Goal: Information Seeking & Learning: Learn about a topic

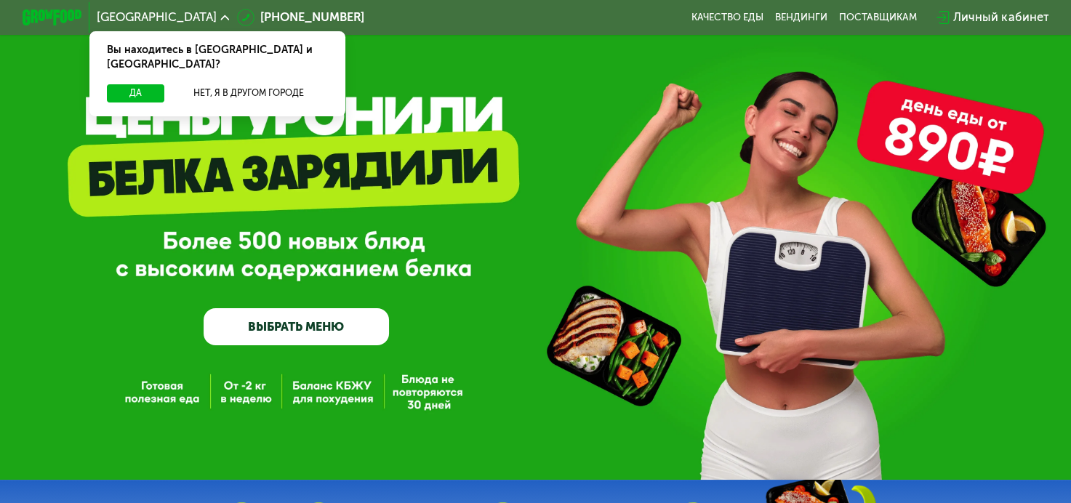
scroll to position [73, 0]
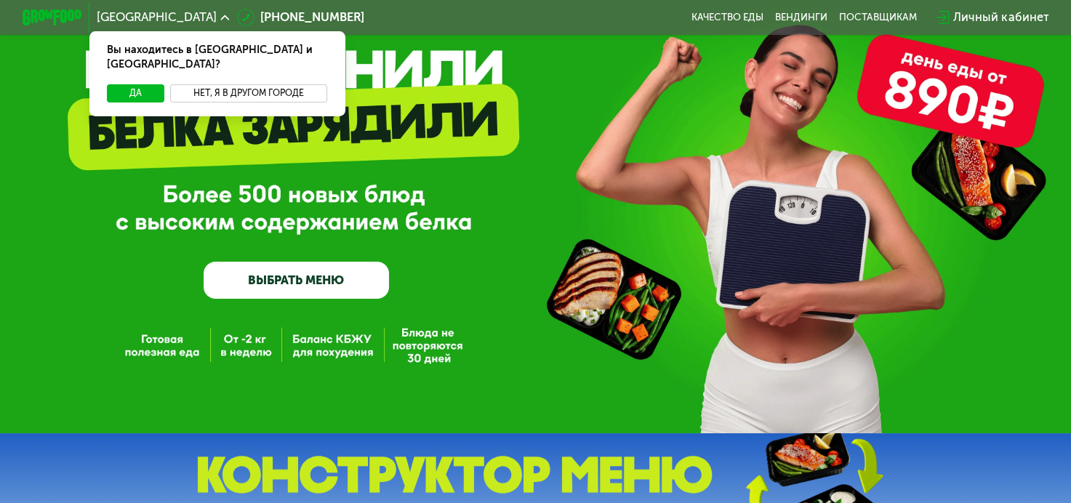
click at [180, 84] on button "Нет, я в другом городе" at bounding box center [248, 93] width 157 height 18
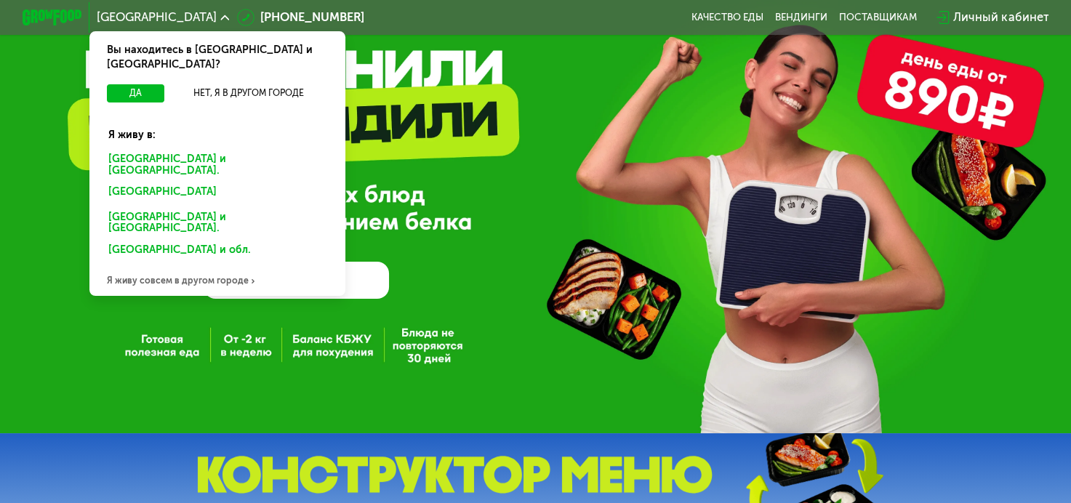
click at [179, 182] on div "Санкт-Петербурге и обл." at bounding box center [214, 194] width 232 height 24
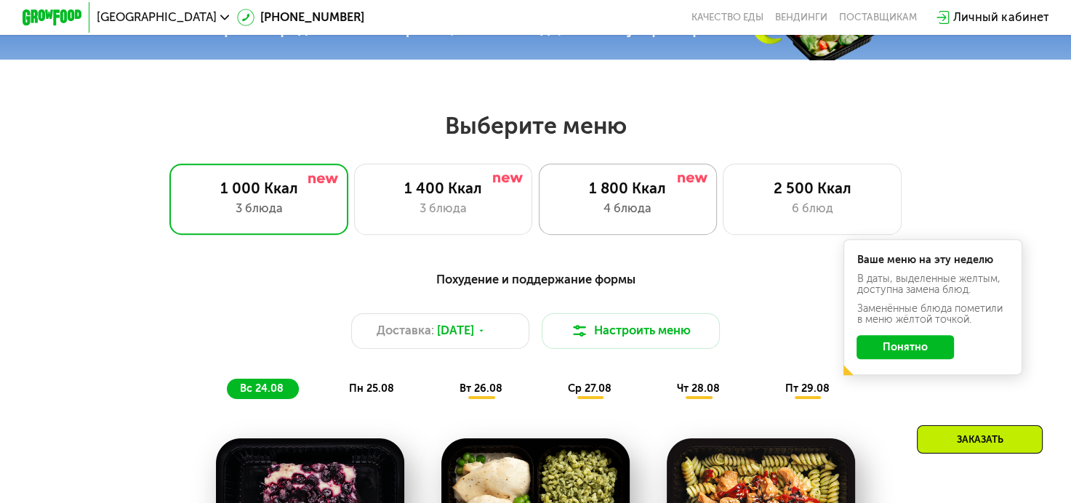
scroll to position [582, 0]
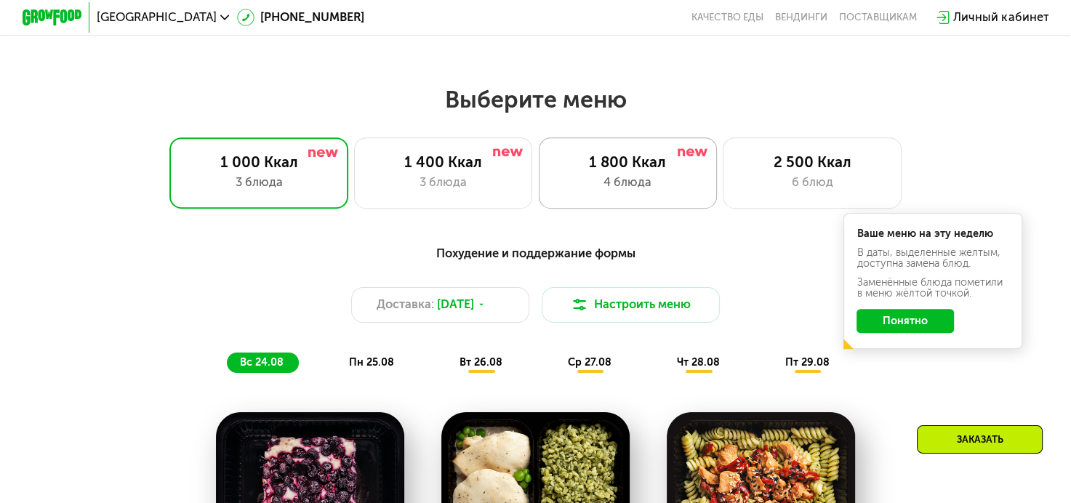
click at [657, 160] on div "1 800 Ккал" at bounding box center [628, 162] width 148 height 18
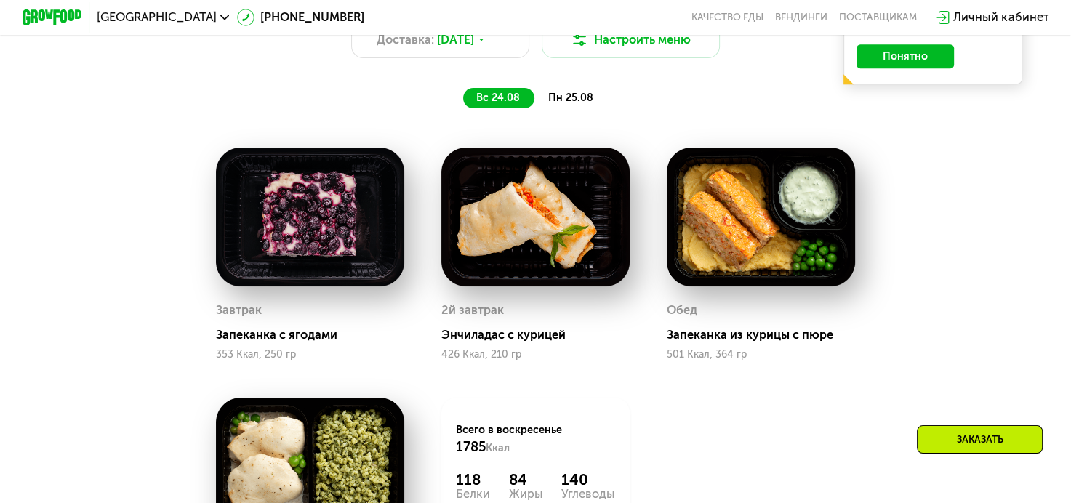
scroll to position [727, 0]
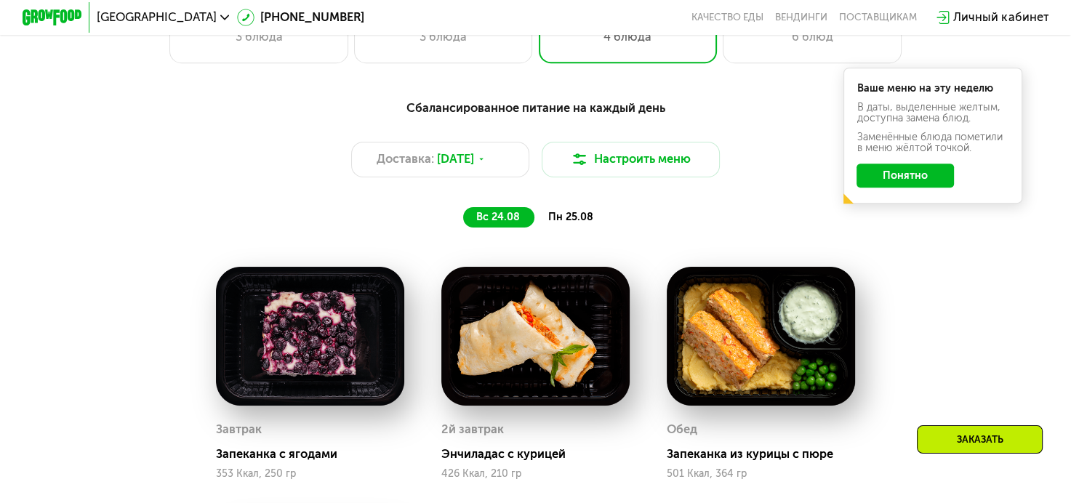
click at [564, 221] on span "пн 25.08" at bounding box center [570, 217] width 45 height 12
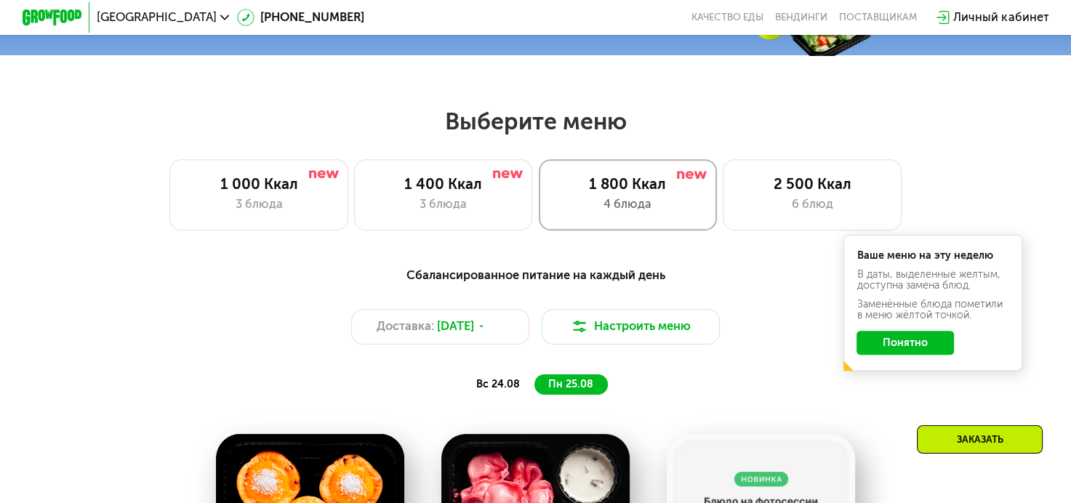
scroll to position [509, 0]
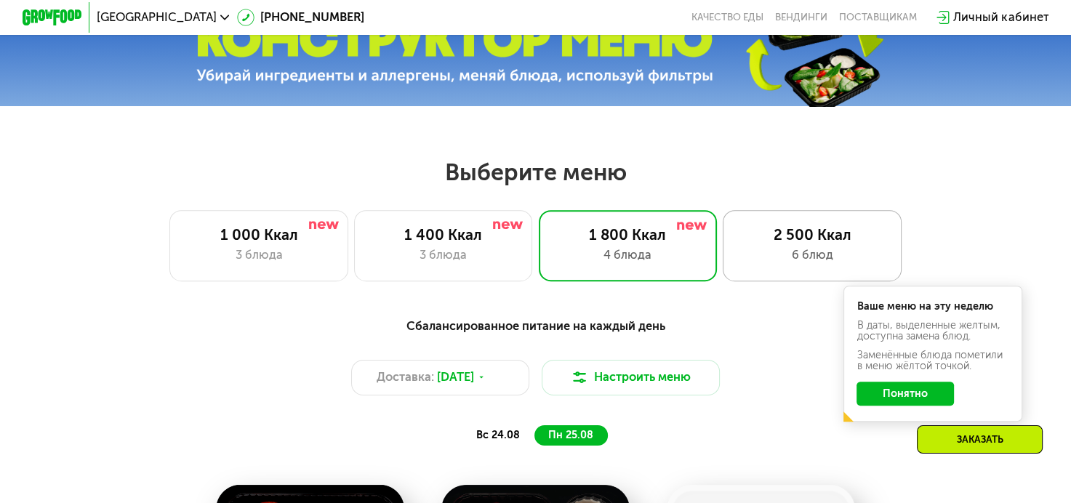
click at [778, 254] on div "6 блюд" at bounding box center [813, 256] width 148 height 18
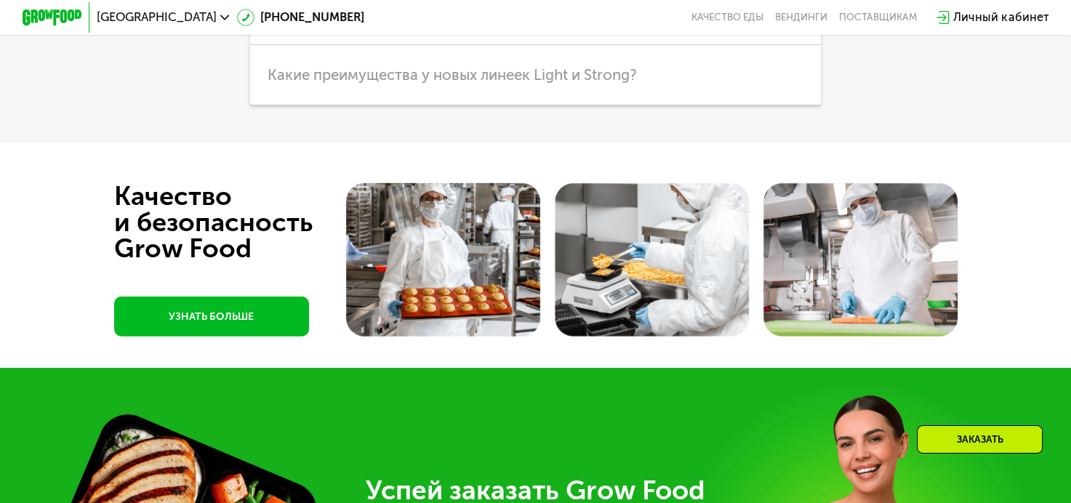
scroll to position [3928, 0]
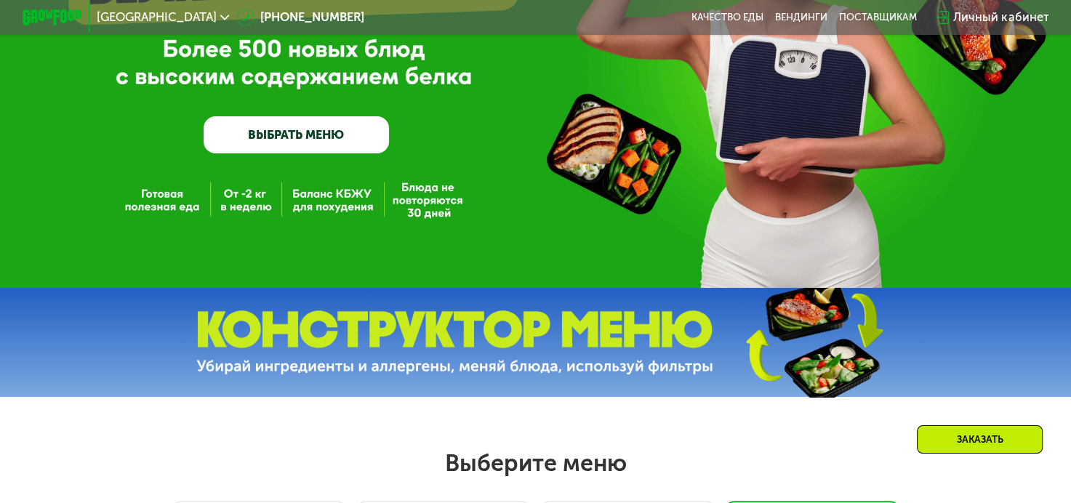
scroll to position [0, 0]
